Goal: Check status: Check status

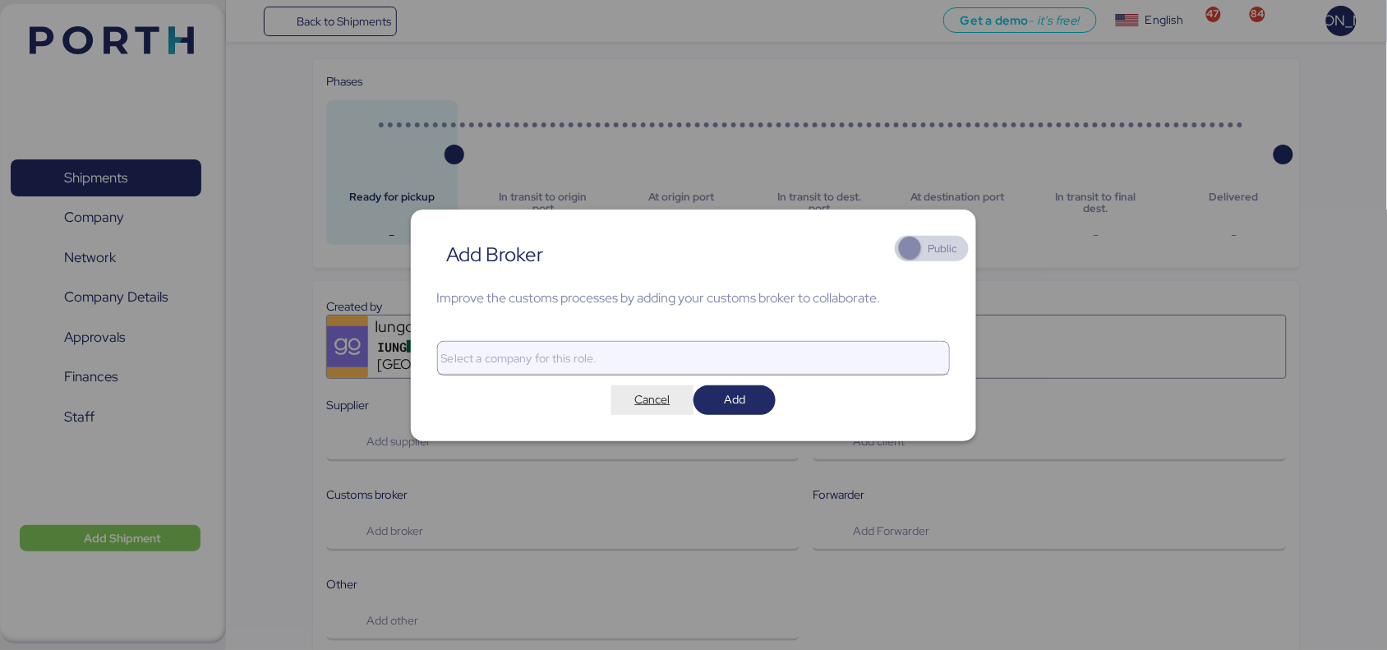
click at [649, 407] on span "Cancel" at bounding box center [651, 400] width 35 height 20
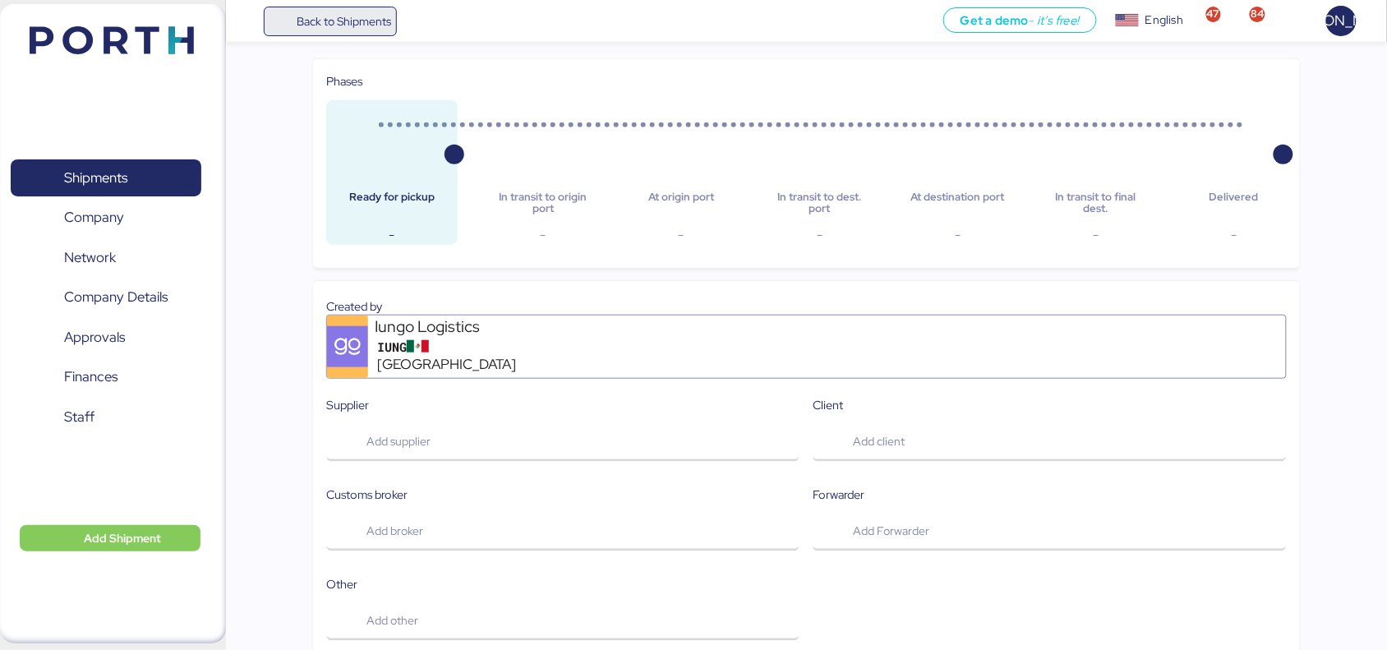
click at [323, 23] on span "Back to Shipments" at bounding box center [344, 22] width 95 height 20
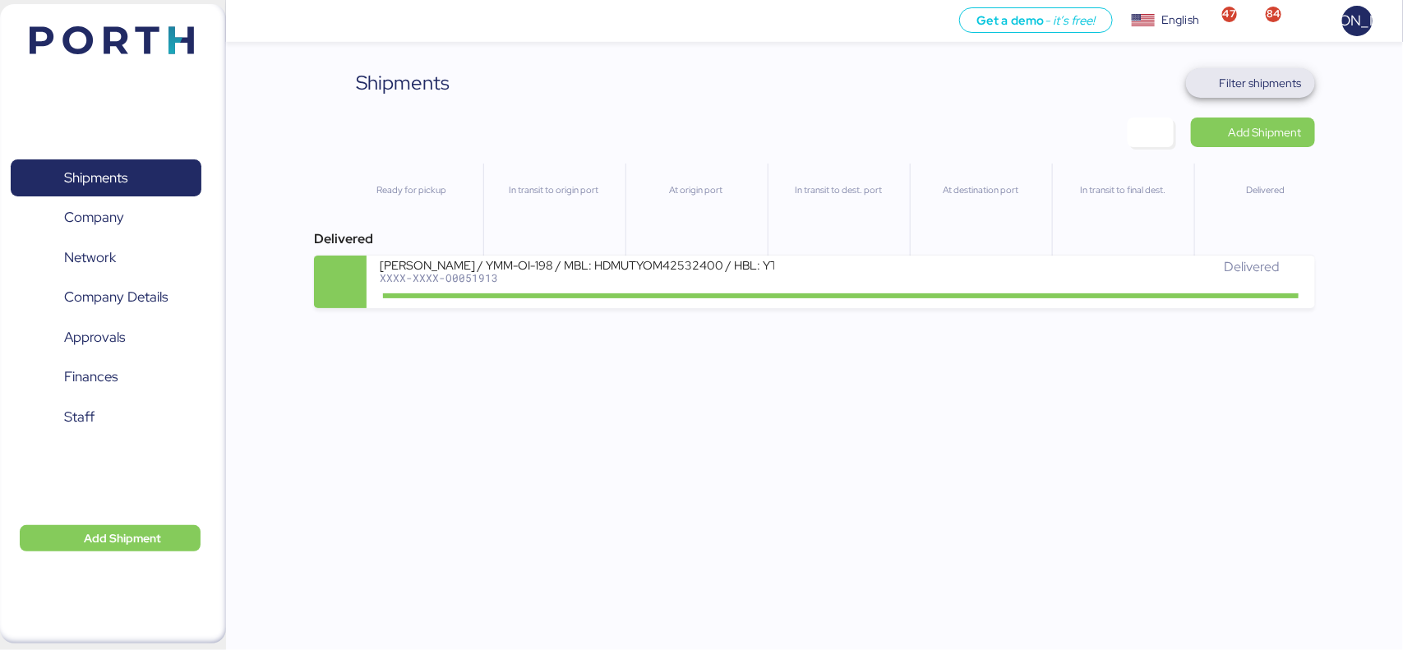
click at [1250, 83] on span "Filter shipments" at bounding box center [1261, 83] width 82 height 20
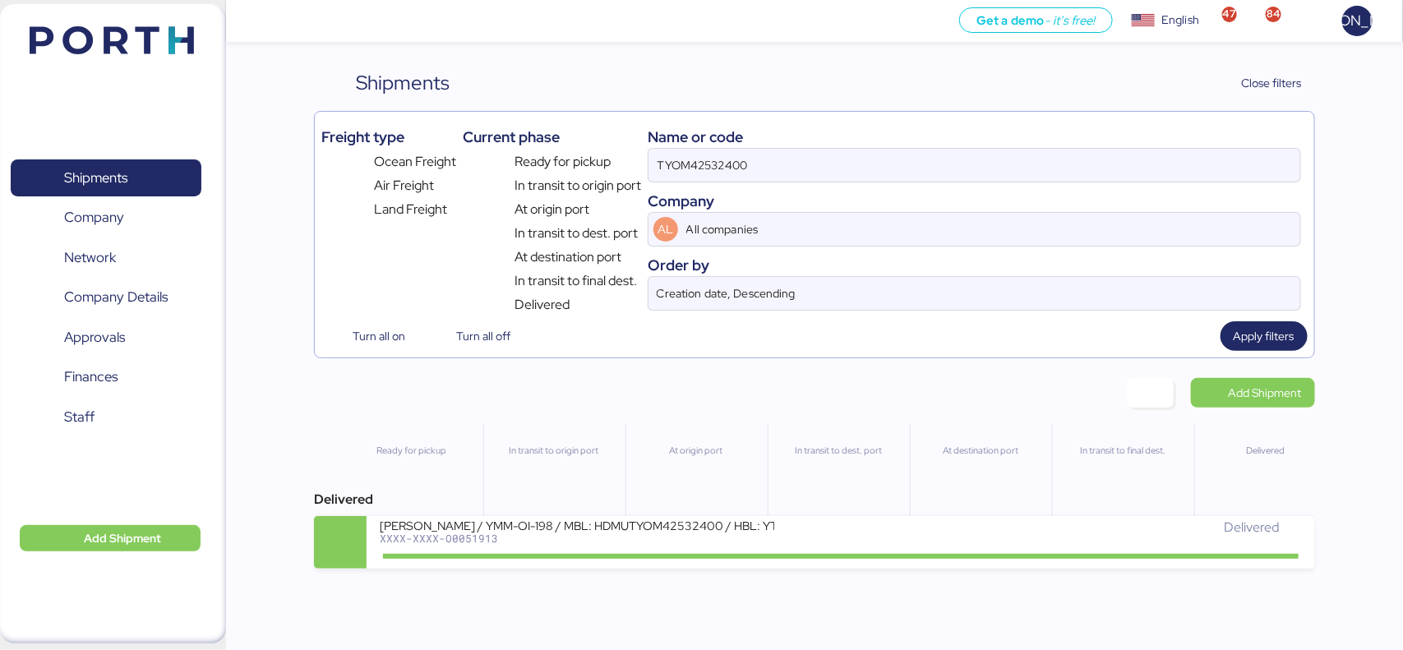
click at [805, 190] on div "Company" at bounding box center [974, 201] width 653 height 22
click at [805, 173] on input "TYOM42532400" at bounding box center [973, 165] width 651 height 33
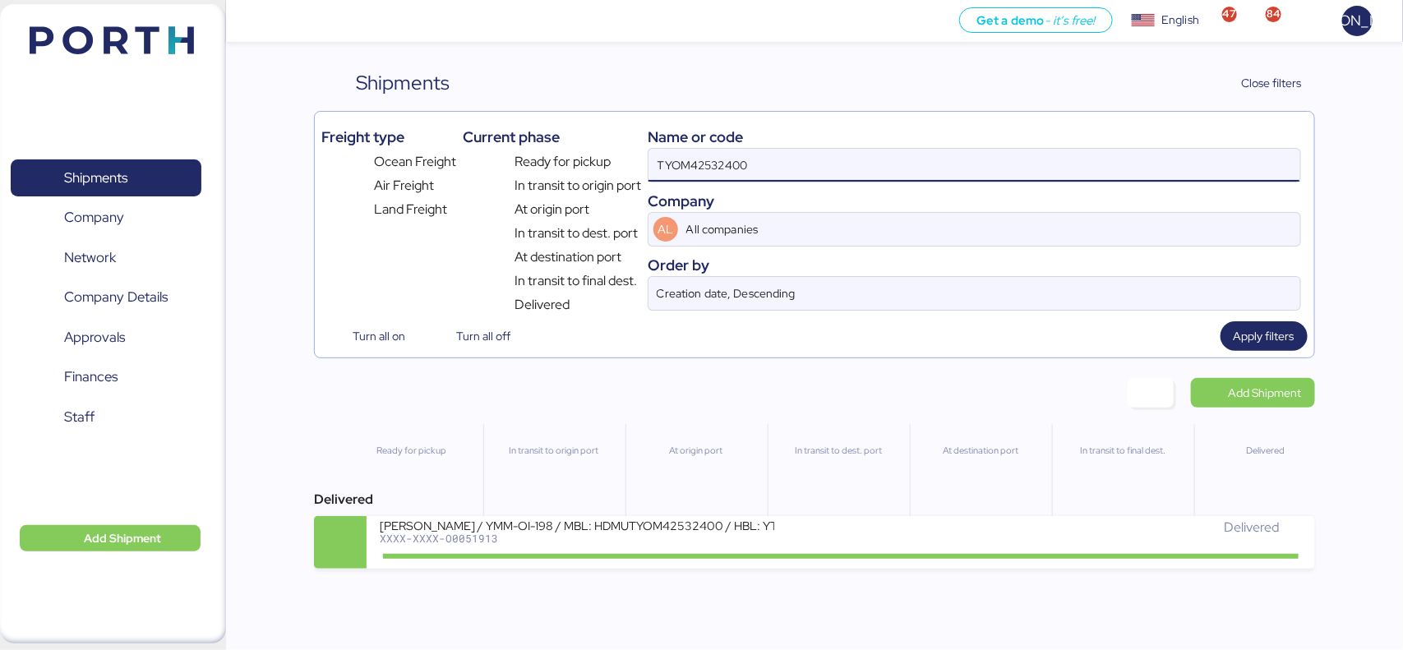
click at [663, 154] on input "TYOM42532400" at bounding box center [973, 165] width 651 height 33
paste input "O0052178"
type input "O0052178"
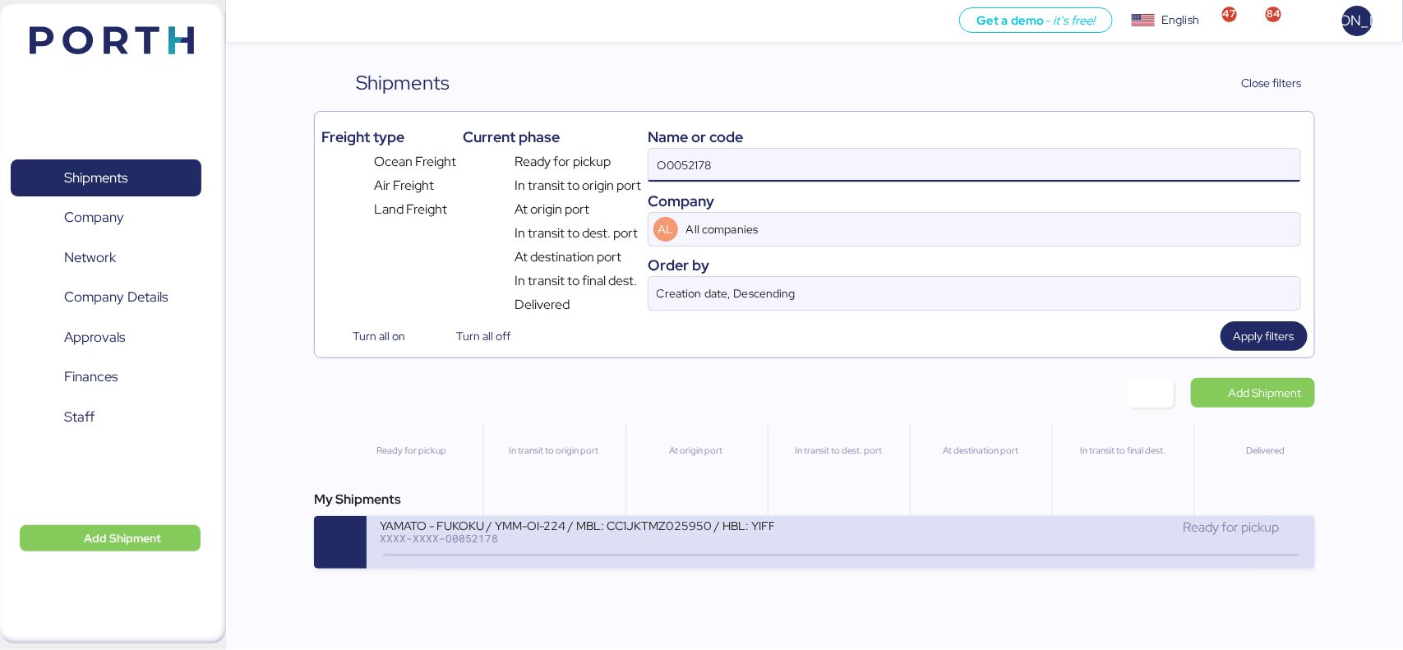
click at [645, 553] on div "YAMATO - FUKOKU / YMM-OI-224 / MBL: CC1JKTMZ025950 / HBL: YIFFW0166695 / LCL XX…" at bounding box center [610, 535] width 461 height 35
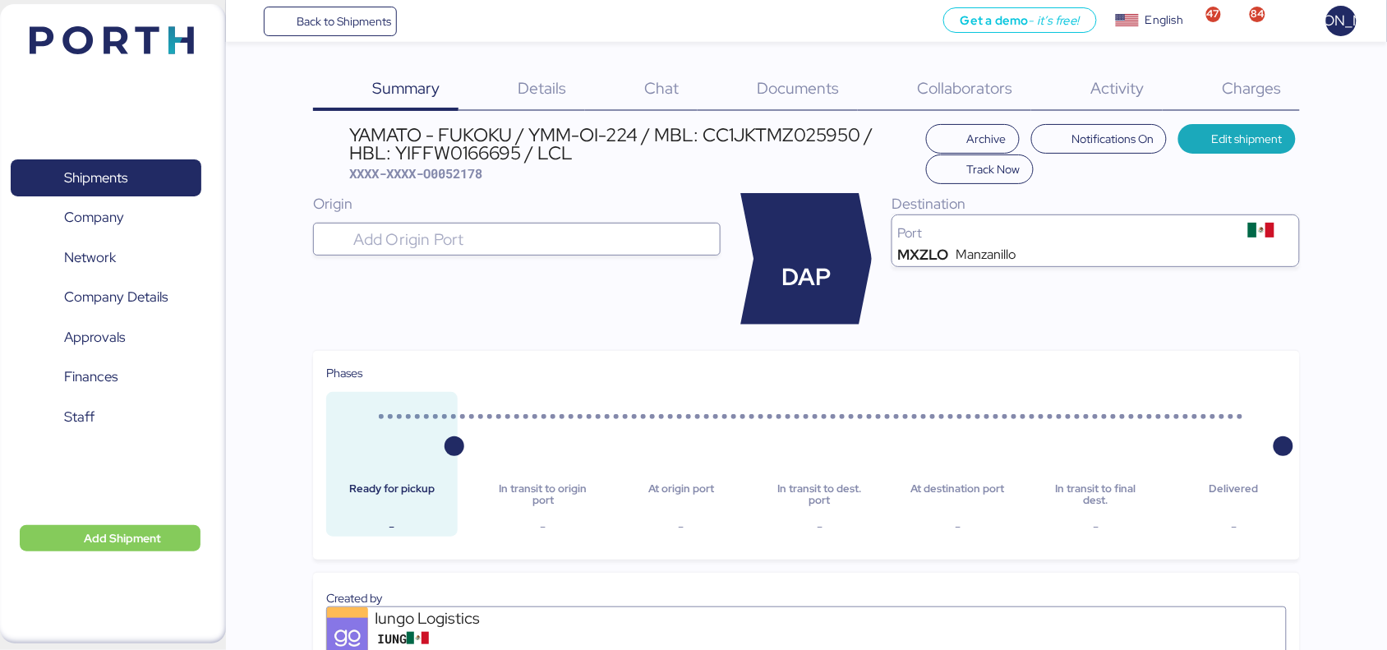
click at [777, 80] on span "Documents" at bounding box center [799, 87] width 82 height 21
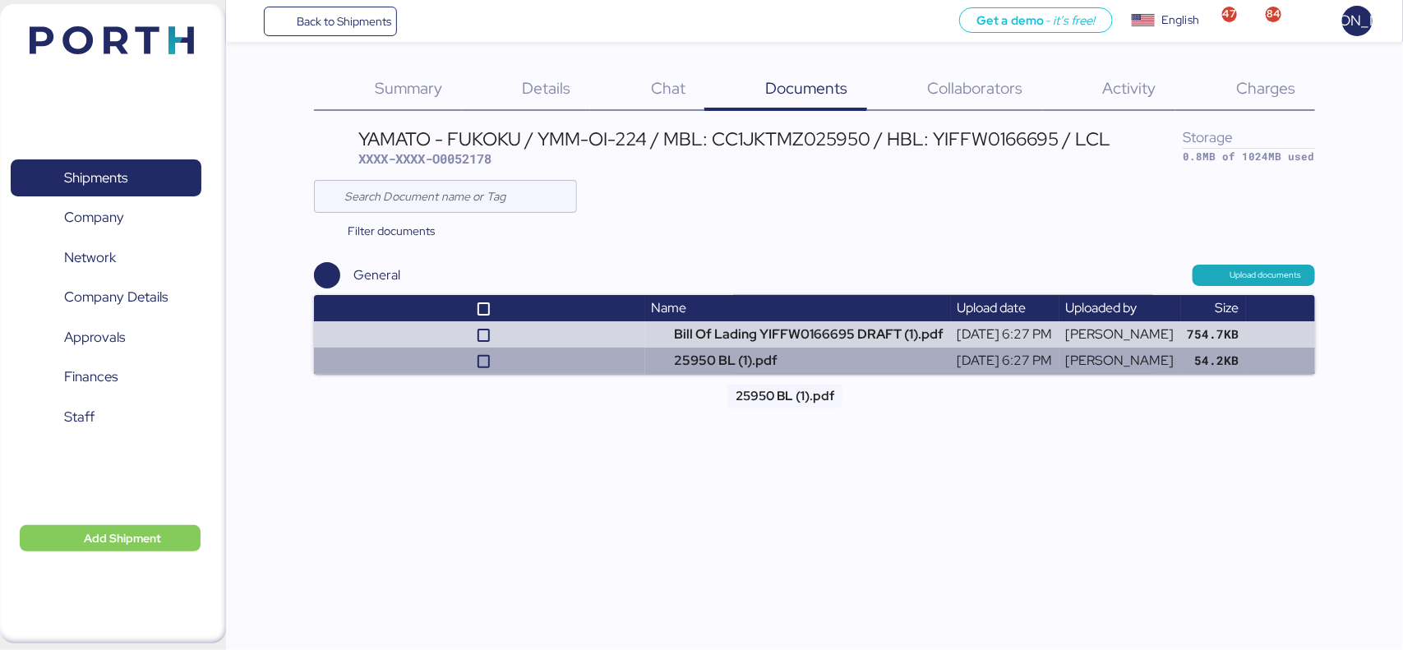
click at [649, 353] on td "25950 BL (1).pdf" at bounding box center [798, 361] width 306 height 26
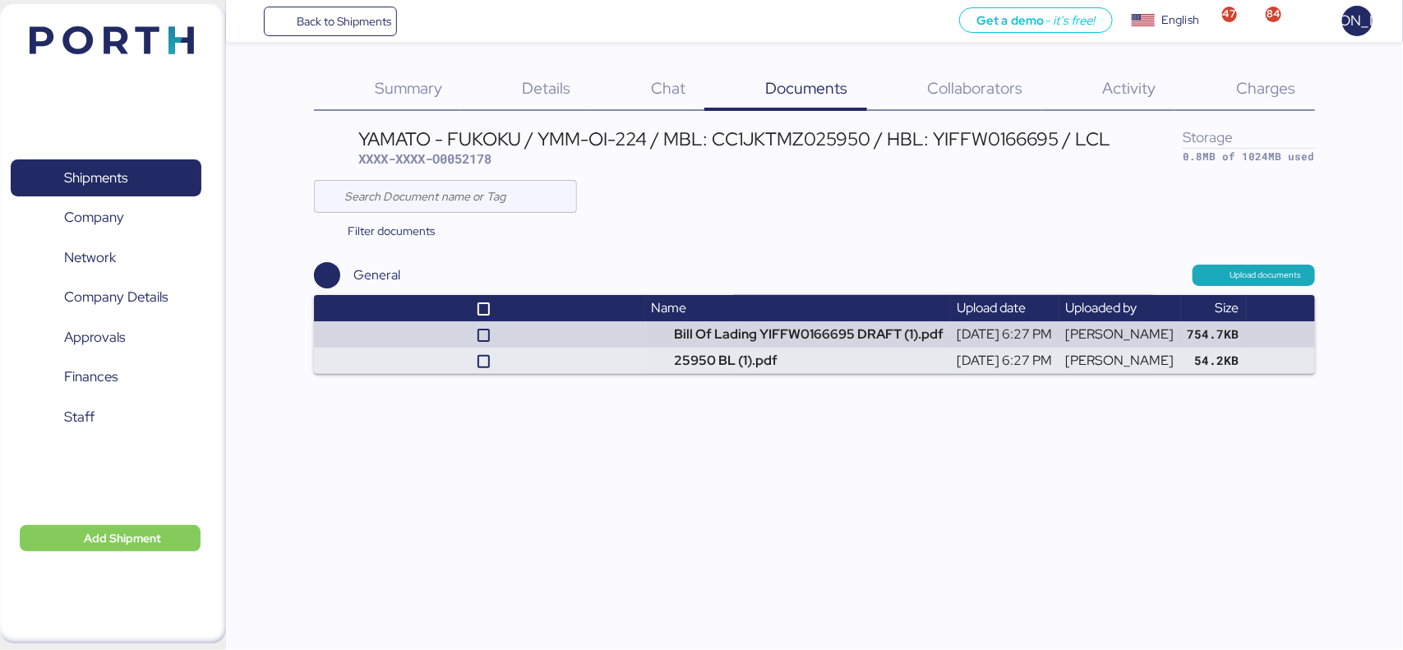
click at [428, 92] on span "Summary" at bounding box center [408, 87] width 67 height 21
